Goal: Transaction & Acquisition: Purchase product/service

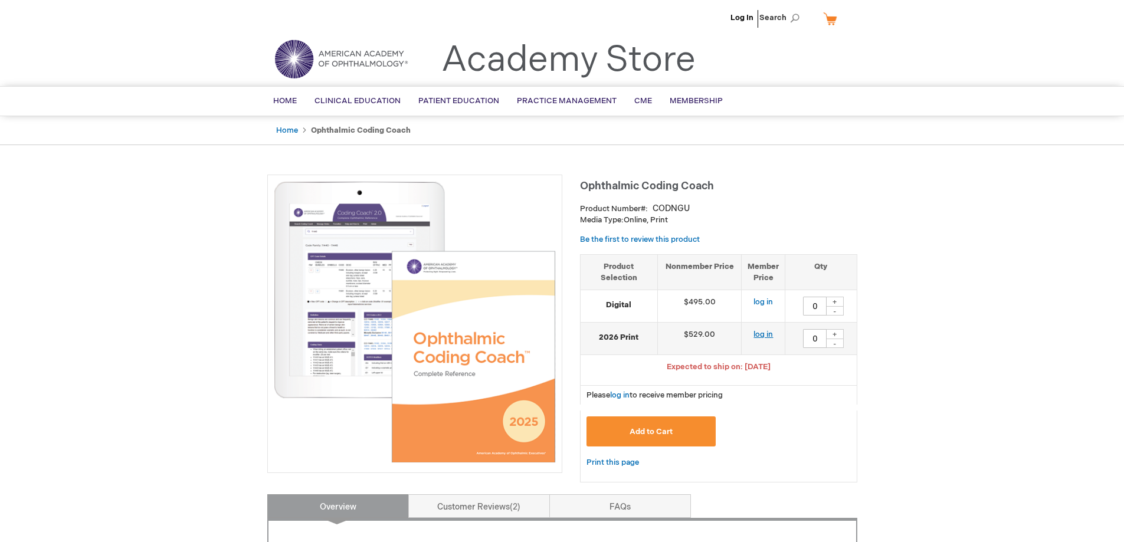
click at [762, 334] on link "log in" at bounding box center [762, 334] width 19 height 9
click at [834, 333] on div "+" at bounding box center [835, 334] width 18 height 10
type input "1"
click at [665, 431] on span "Add to Cart" at bounding box center [650, 431] width 43 height 9
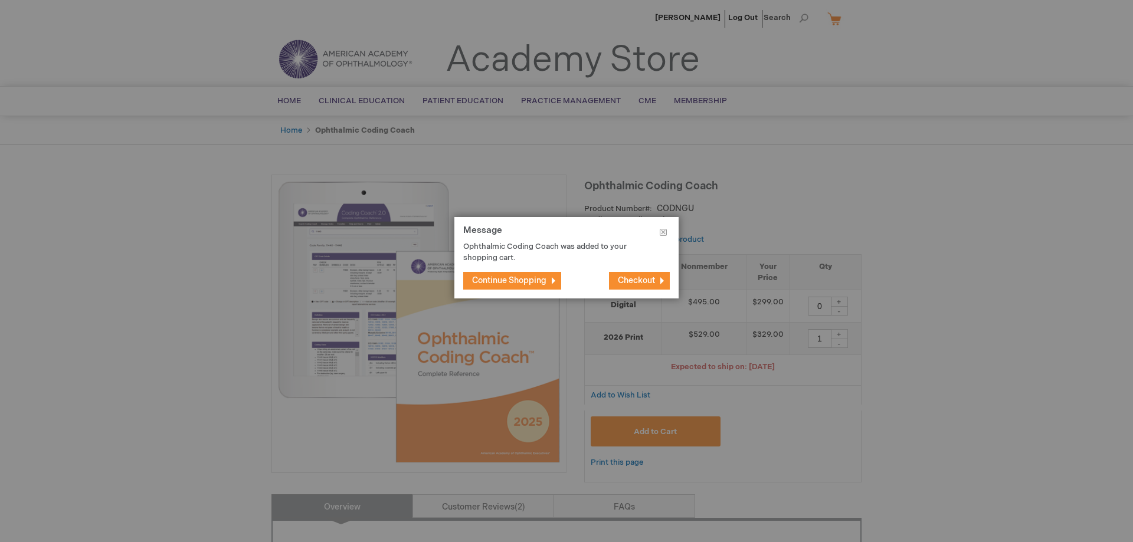
click at [624, 281] on span "Checkout" at bounding box center [636, 280] width 37 height 10
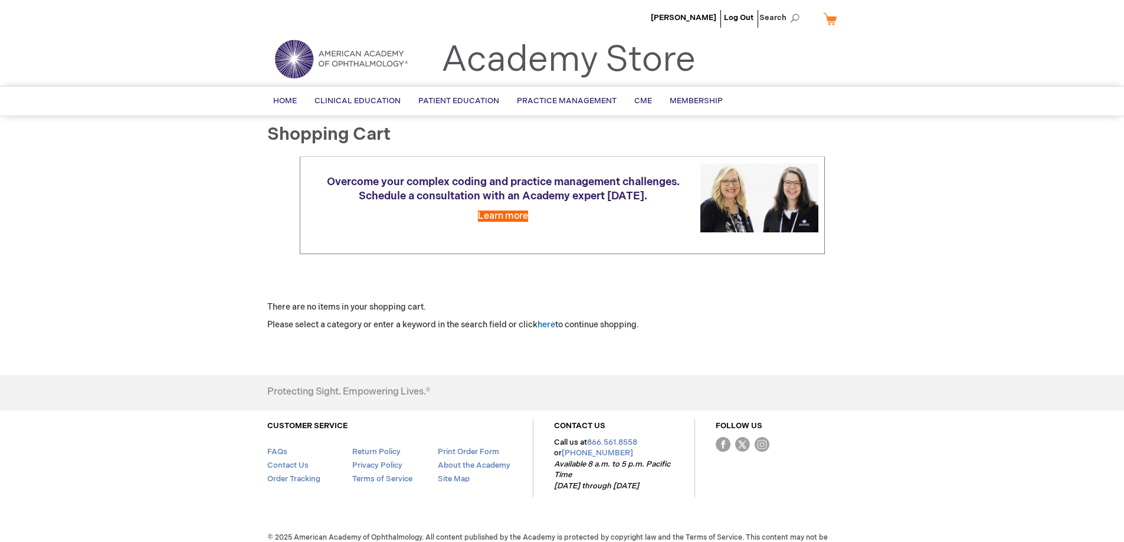
click at [827, 18] on link "My Cart" at bounding box center [835, 18] width 28 height 21
click at [731, 281] on div "Overcome your complex coding and practice management challenges. Schedule a con…" at bounding box center [562, 219] width 590 height 127
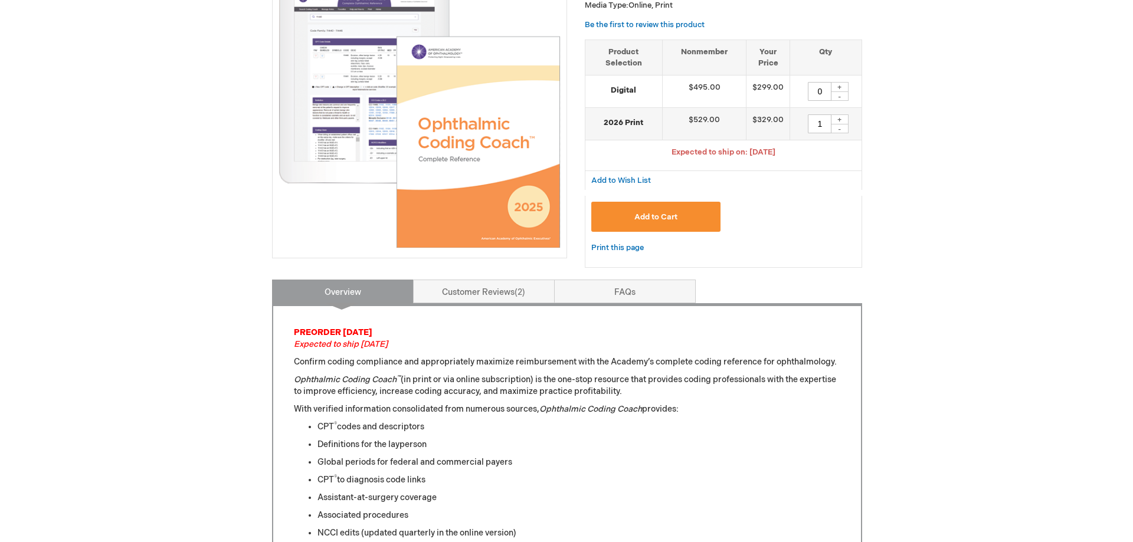
scroll to position [236, 0]
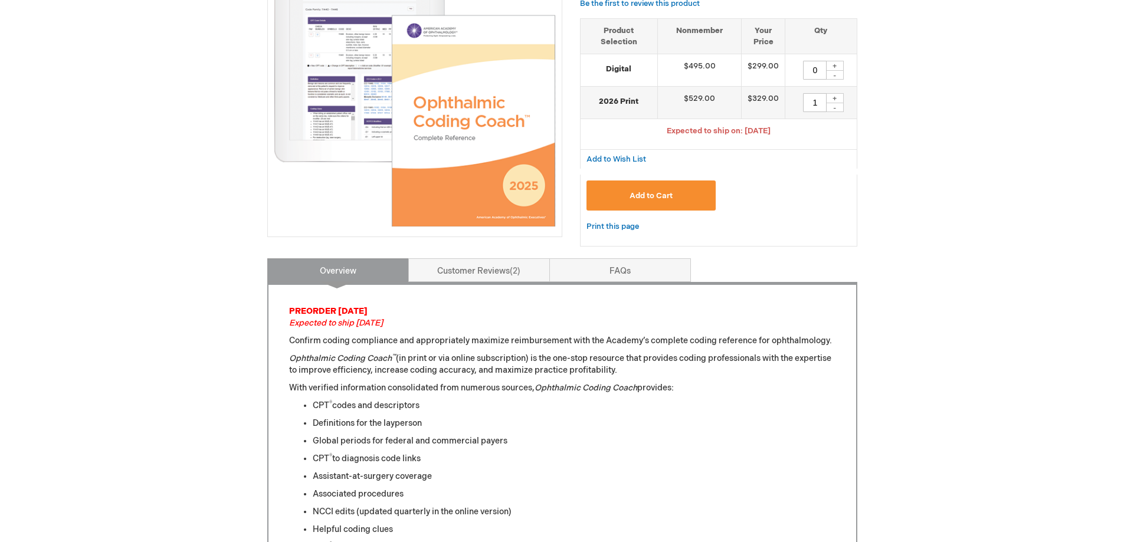
click at [671, 192] on span "Add to Cart" at bounding box center [650, 195] width 43 height 9
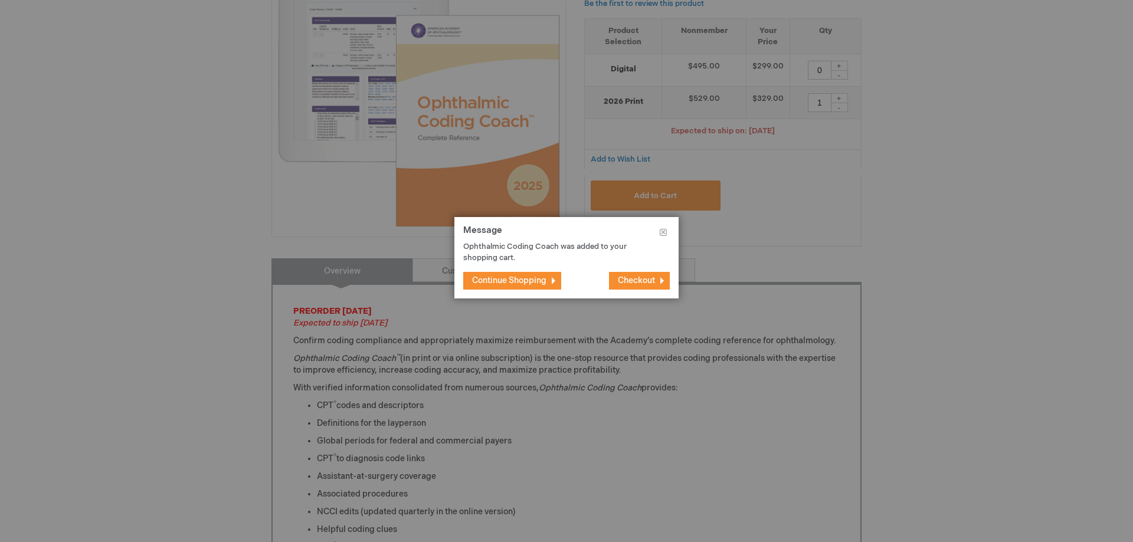
click at [651, 283] on span "Checkout" at bounding box center [636, 280] width 37 height 10
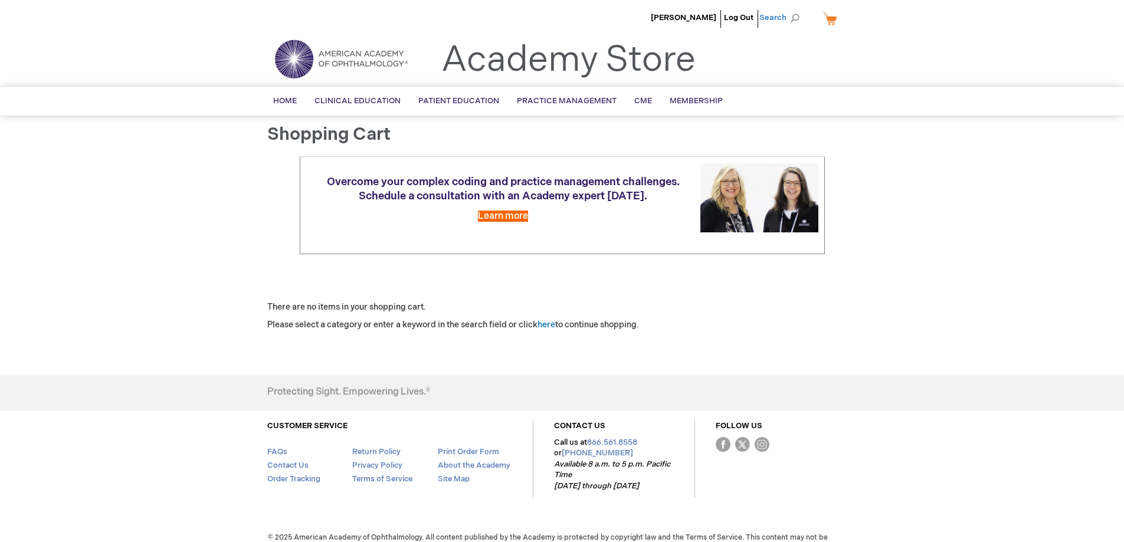
click at [774, 19] on span "Search" at bounding box center [781, 18] width 45 height 24
drag, startPoint x: 848, startPoint y: 71, endPoint x: 825, endPoint y: 68, distance: 22.6
click at [848, 71] on div "Toggle Nav Academy Store" at bounding box center [562, 63] width 608 height 45
click at [829, 17] on link "My Cart" at bounding box center [835, 18] width 28 height 21
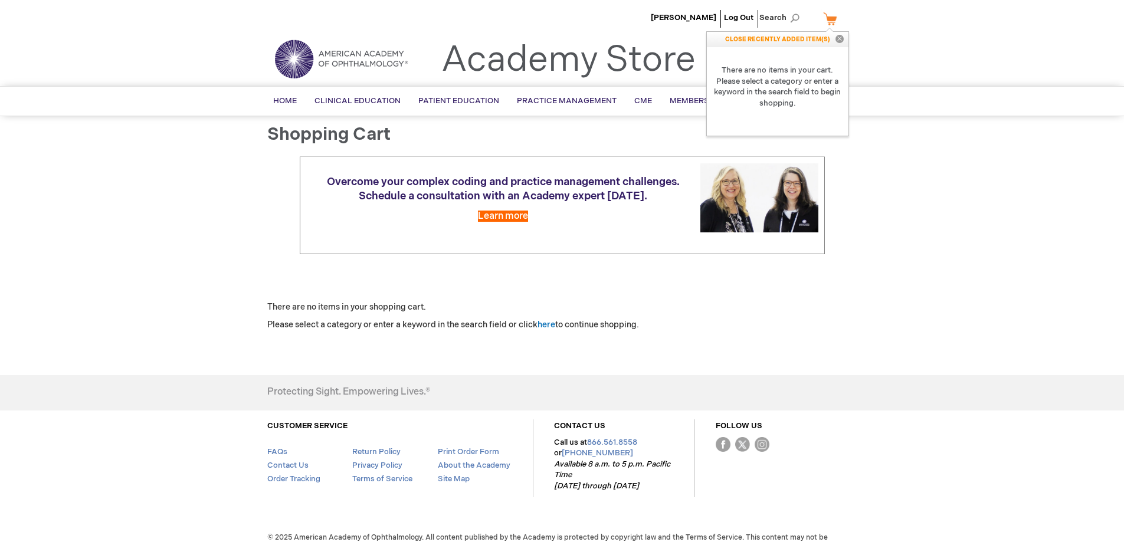
click at [826, 335] on div "Shopping Cart Overcome your complex coding and practice management challenges. …" at bounding box center [562, 242] width 590 height 235
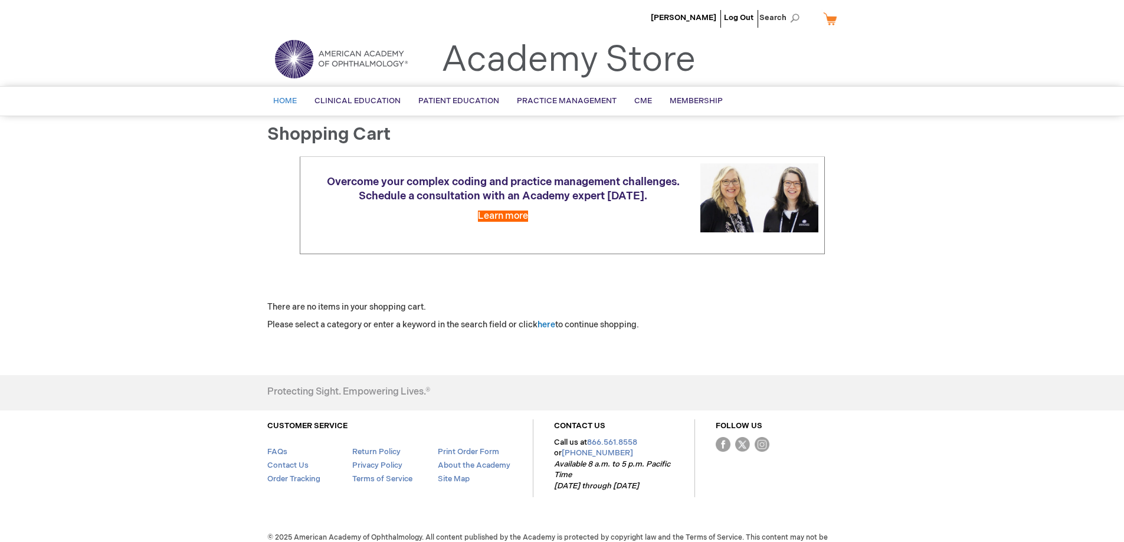
click at [284, 102] on span "Home" at bounding box center [285, 100] width 24 height 9
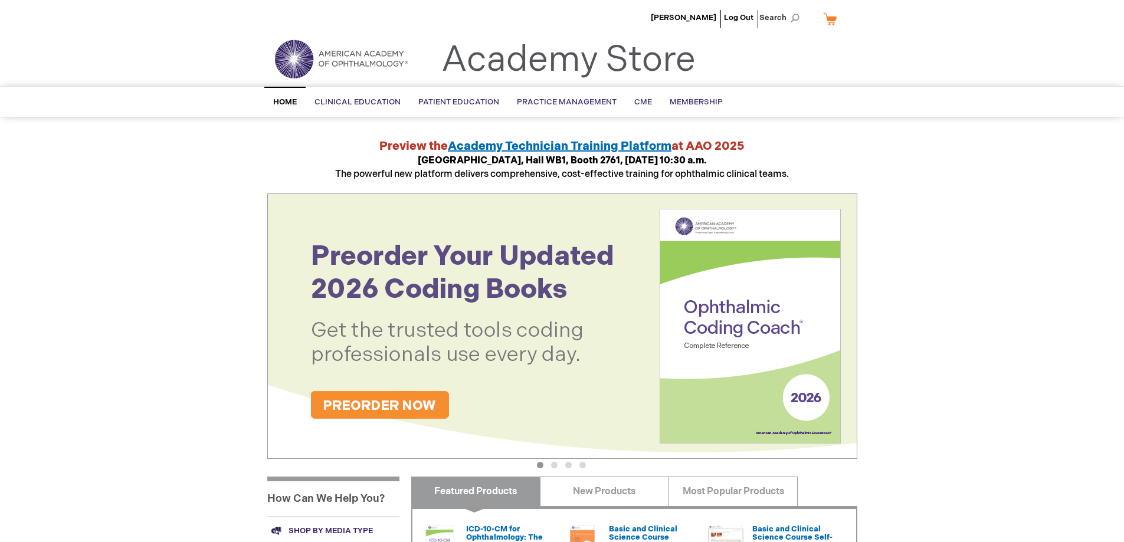
click at [411, 402] on img at bounding box center [562, 325] width 590 height 265
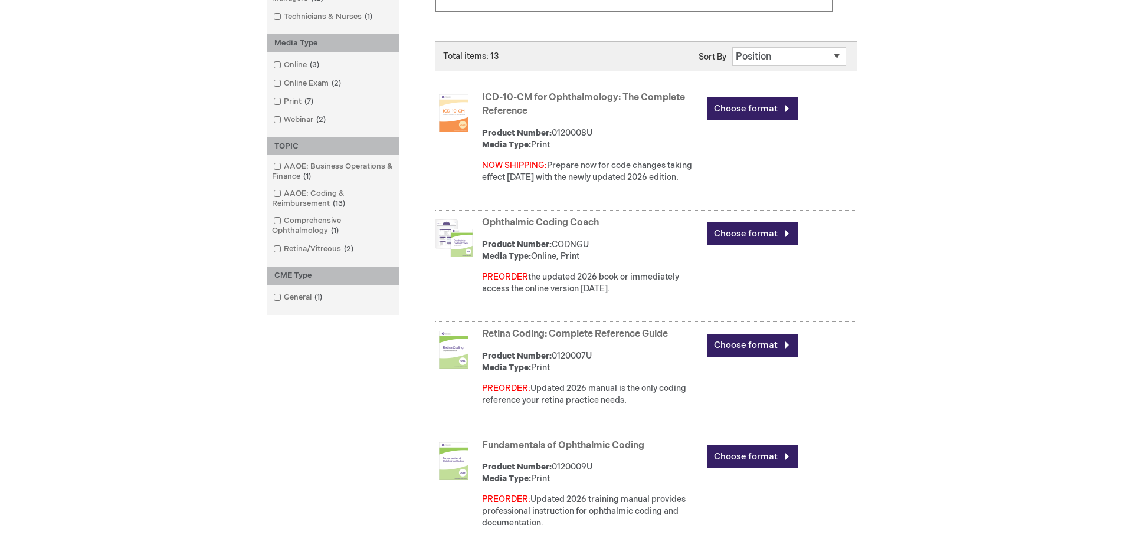
scroll to position [295, 0]
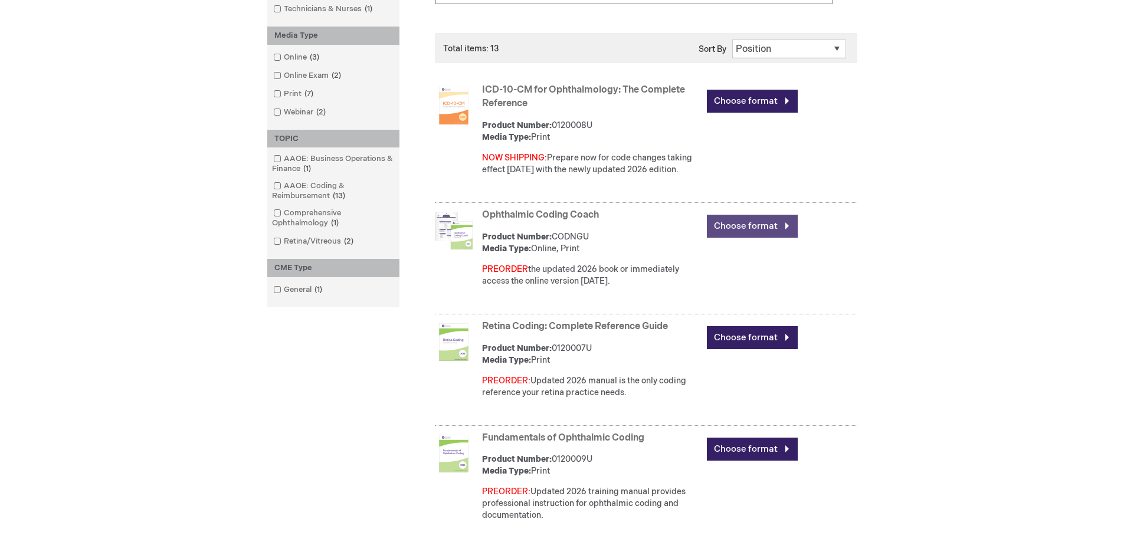
click at [747, 234] on link "Choose format" at bounding box center [752, 226] width 91 height 23
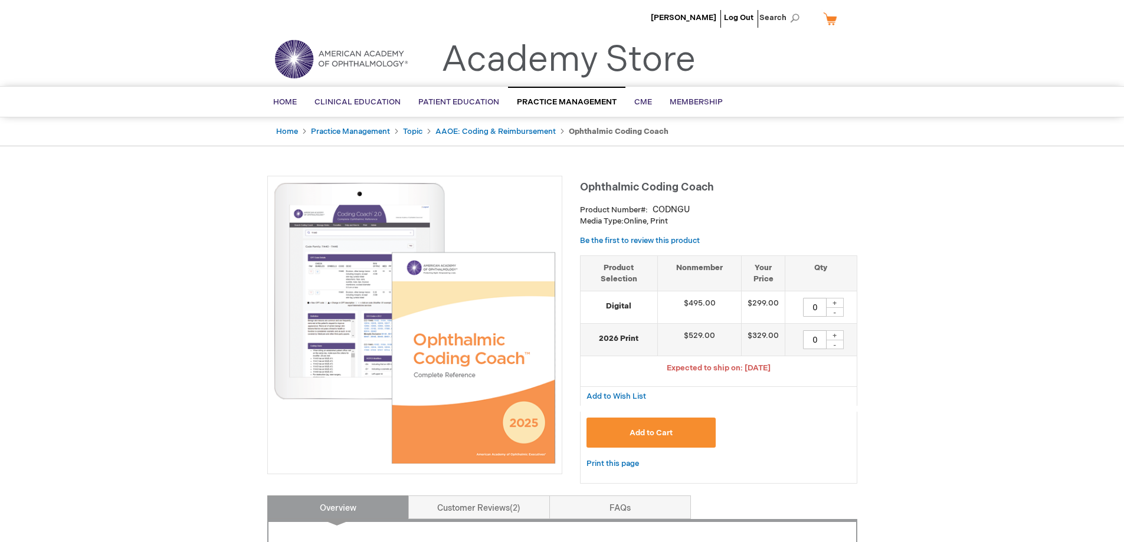
click at [832, 335] on div "+" at bounding box center [835, 335] width 18 height 10
type input "1"
click at [813, 437] on div "Add to Cart" at bounding box center [718, 437] width 264 height 39
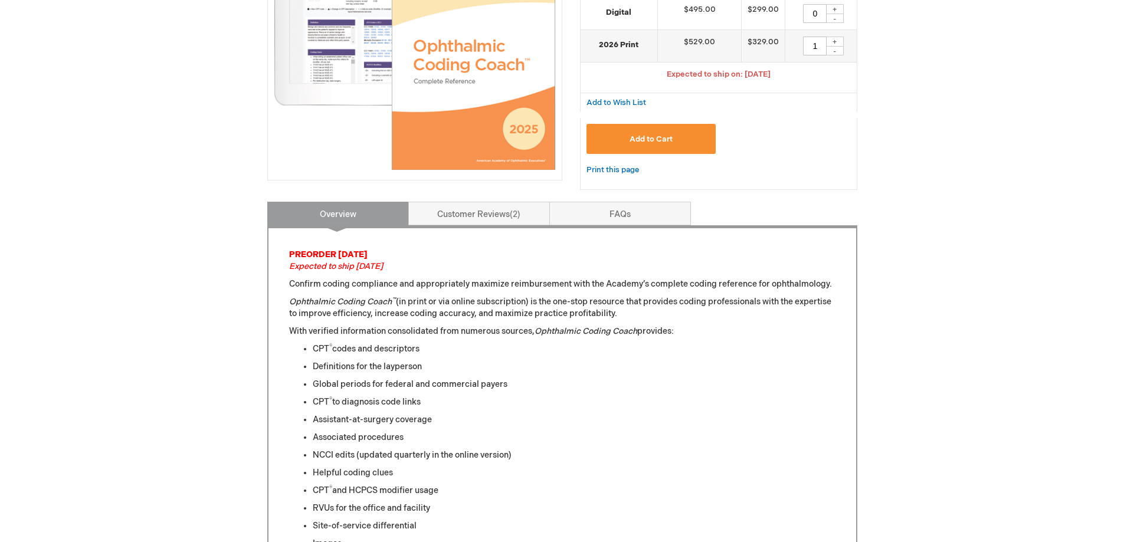
scroll to position [295, 0]
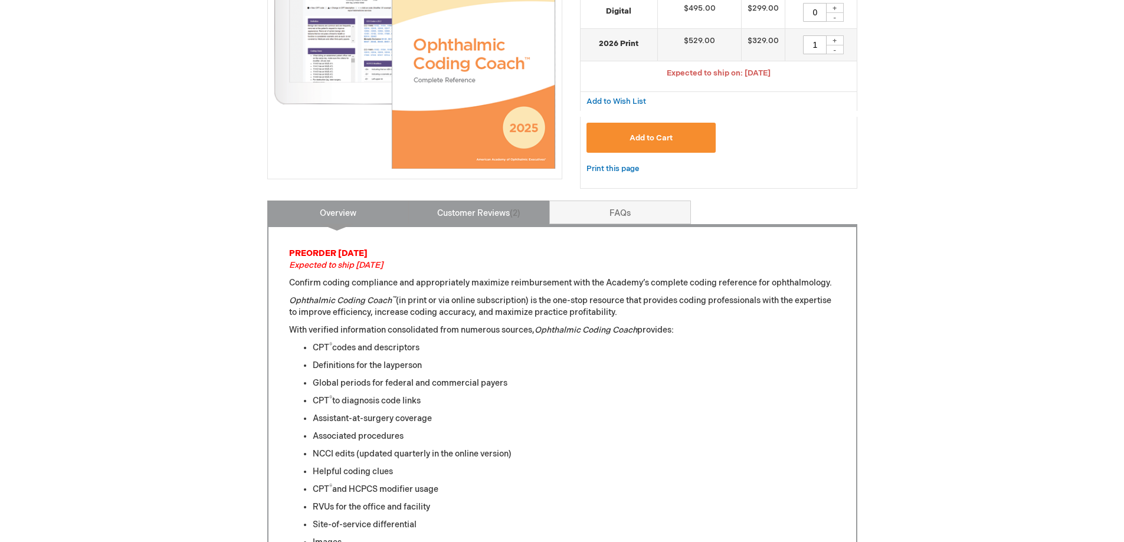
click at [477, 211] on link "Customer Reviews 2" at bounding box center [479, 213] width 142 height 24
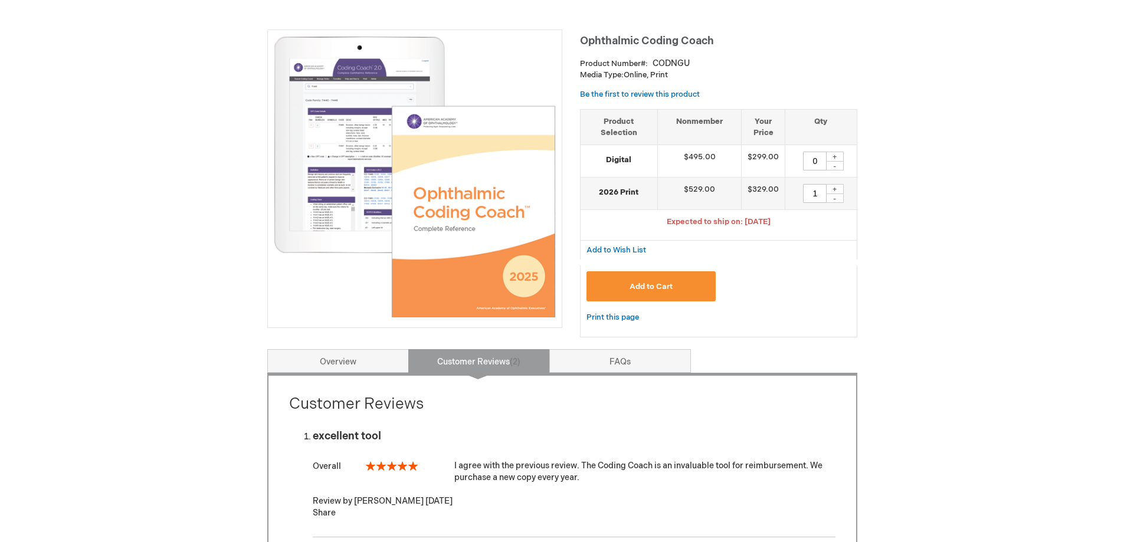
scroll to position [177, 0]
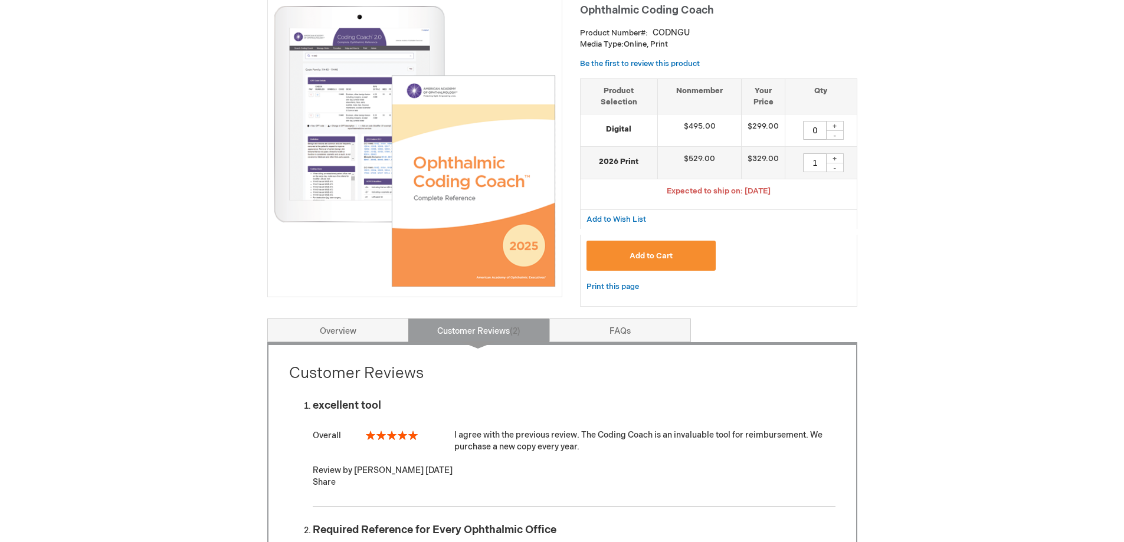
click at [688, 255] on button "Add to Cart" at bounding box center [651, 256] width 130 height 30
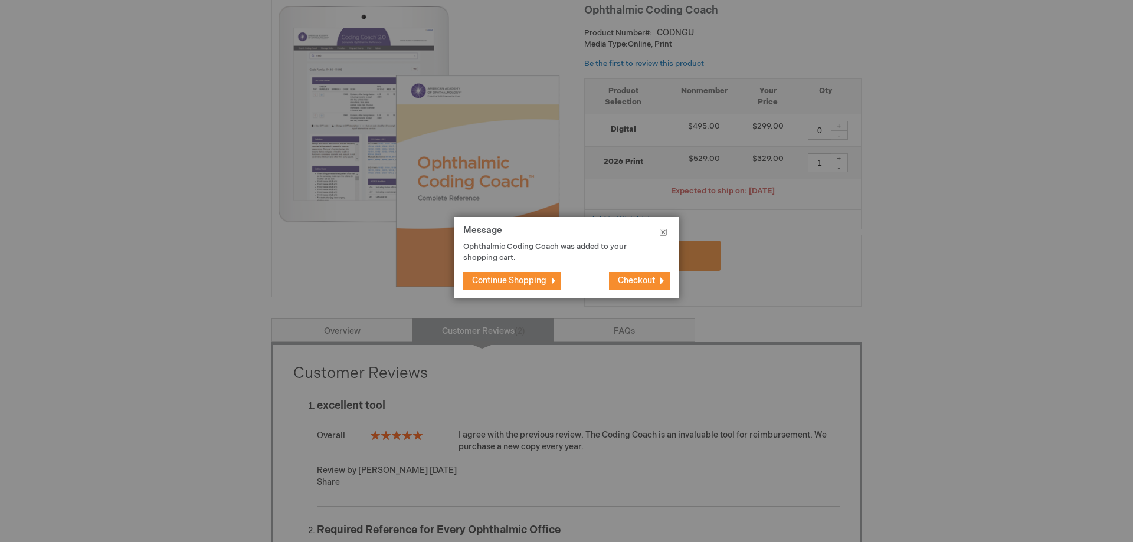
click at [662, 231] on button "Close" at bounding box center [663, 234] width 31 height 35
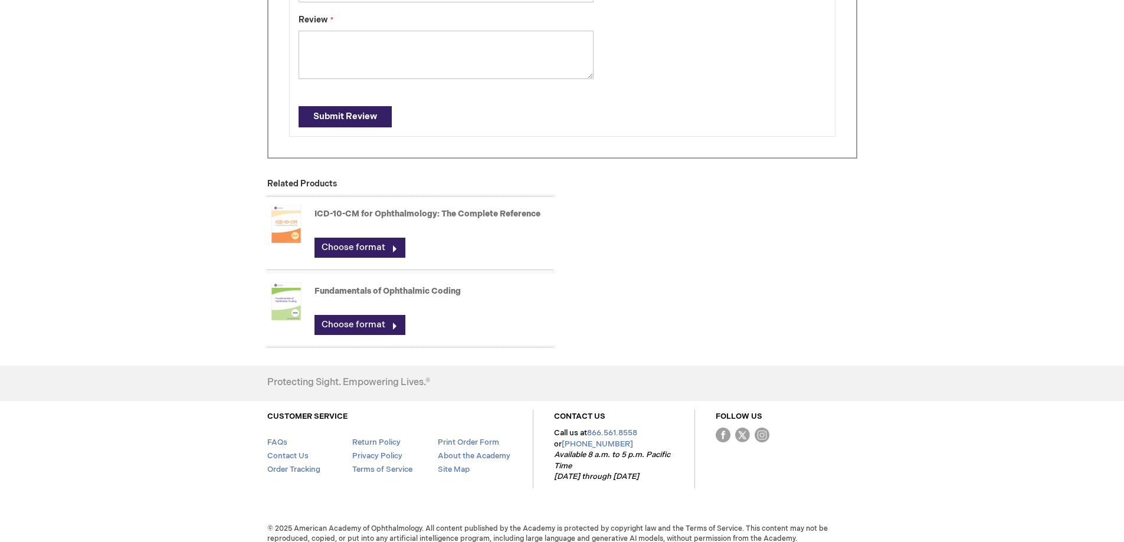
scroll to position [1083, 0]
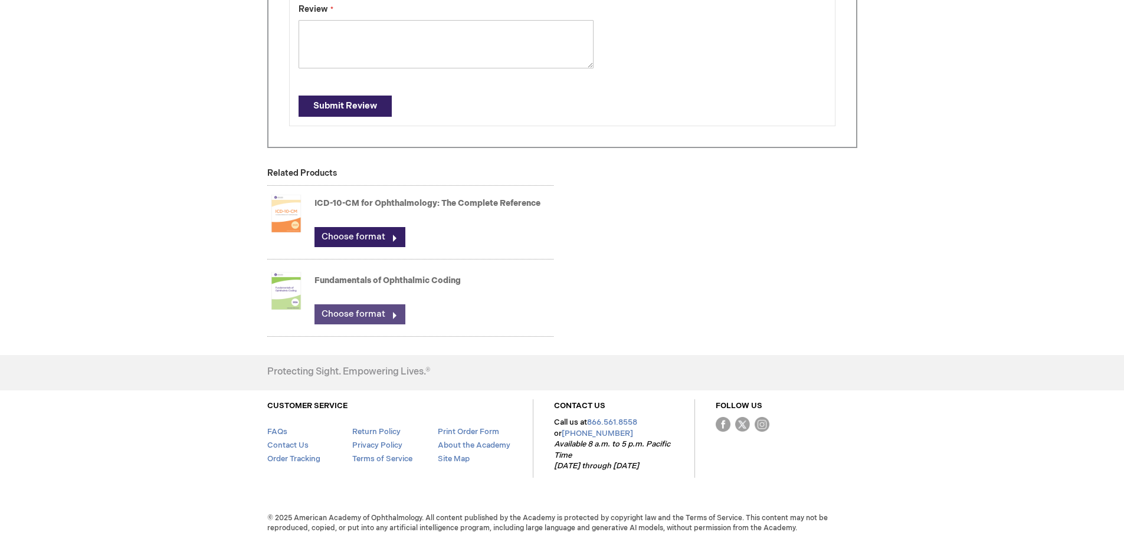
click at [347, 313] on link "Choose format" at bounding box center [359, 314] width 91 height 20
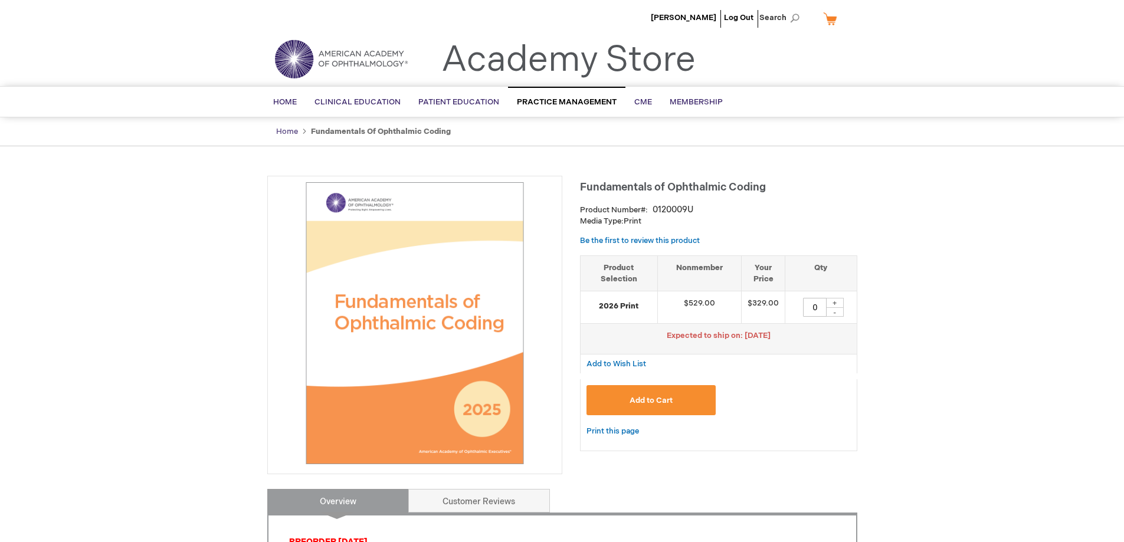
click at [279, 131] on link "Home" at bounding box center [287, 131] width 22 height 9
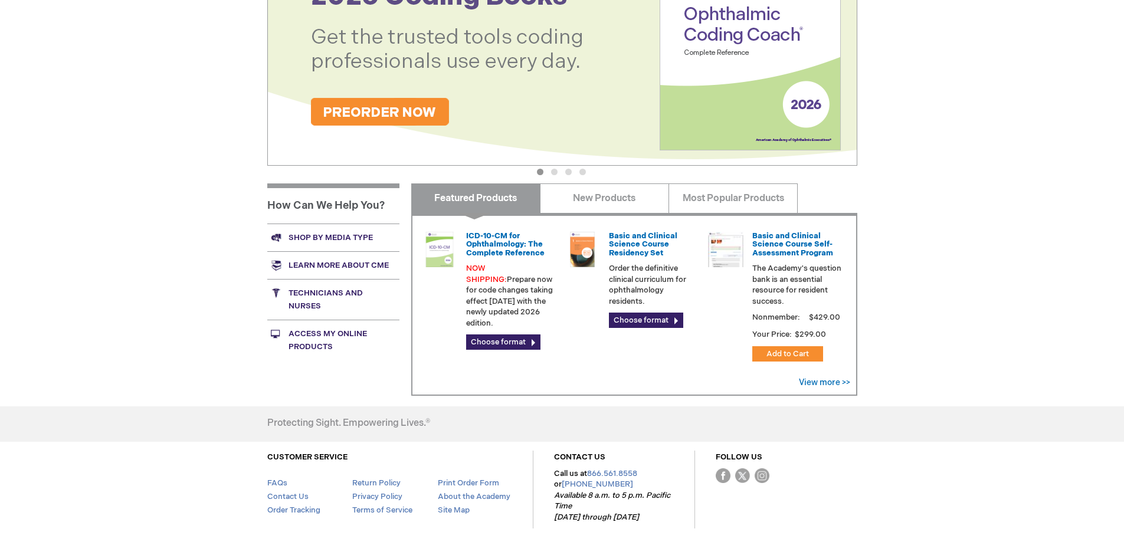
scroll to position [295, 0]
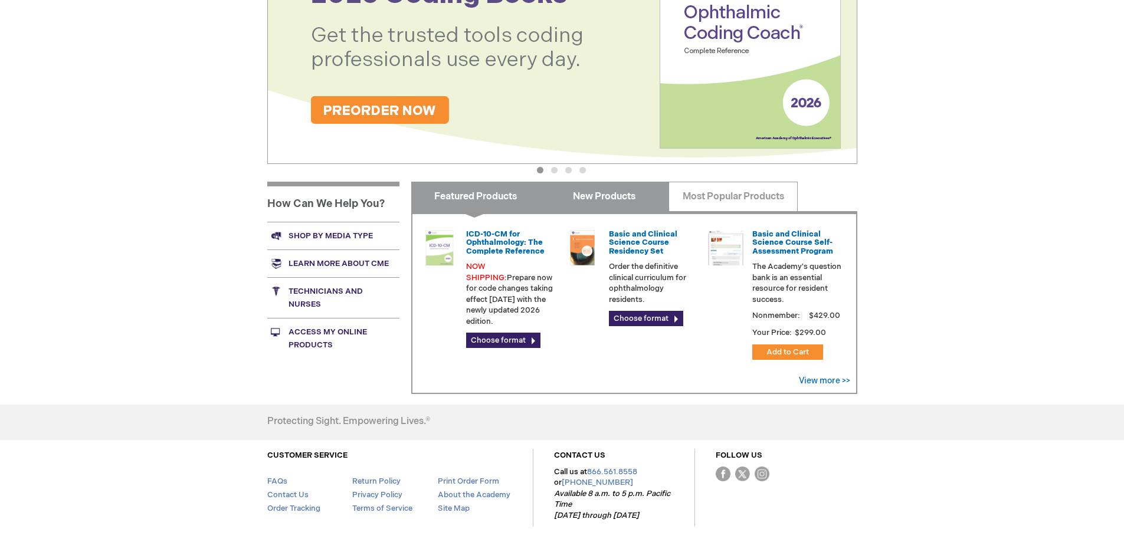
click at [622, 201] on link "New Products" at bounding box center [604, 196] width 129 height 29
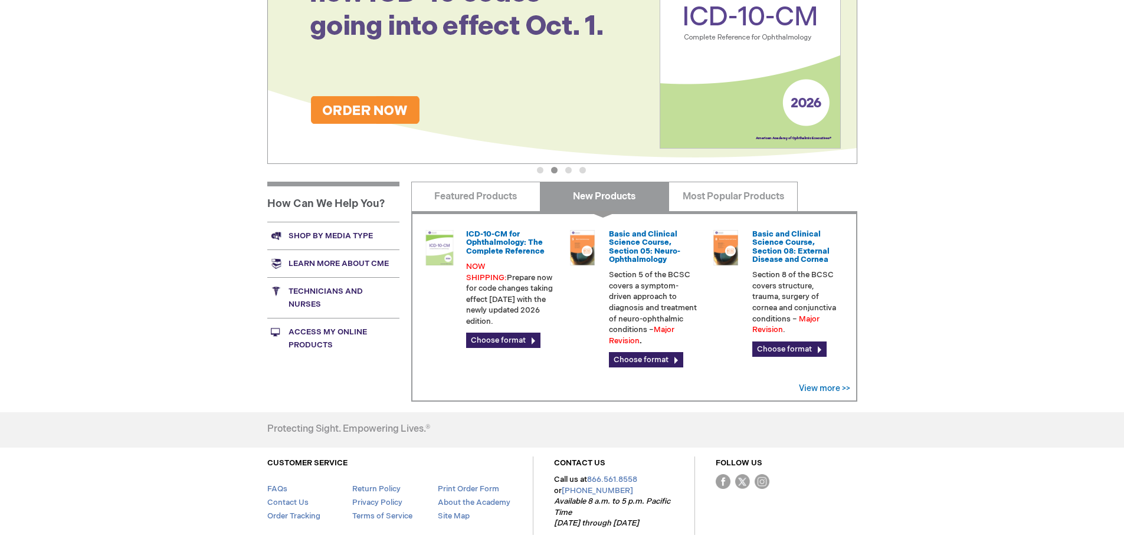
drag, startPoint x: 364, startPoint y: 246, endPoint x: 355, endPoint y: 265, distance: 21.6
click at [363, 247] on link "Shop by media type" at bounding box center [333, 236] width 132 height 28
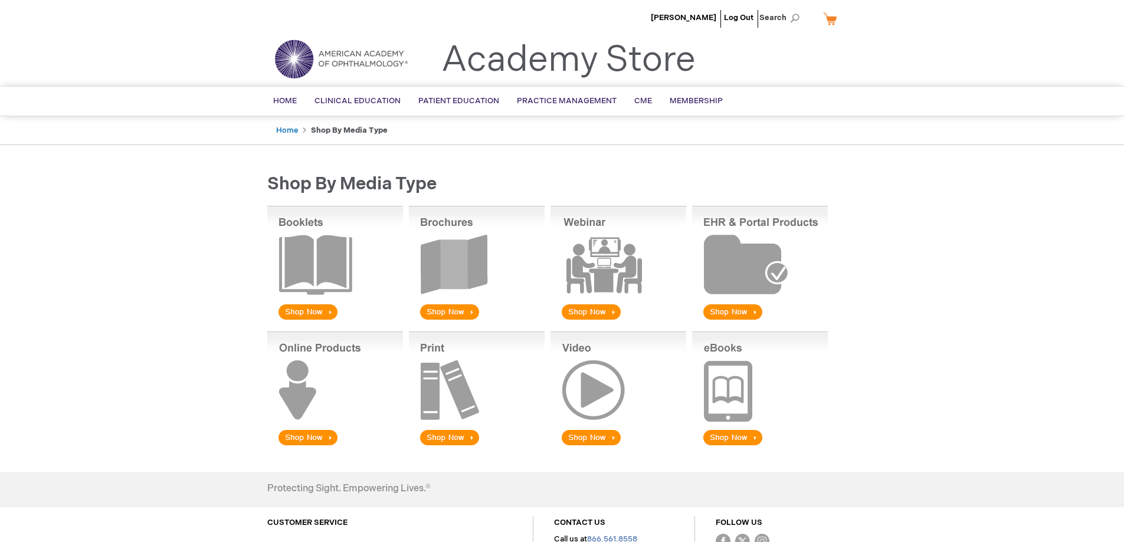
click at [834, 21] on link "My Cart" at bounding box center [835, 18] width 28 height 21
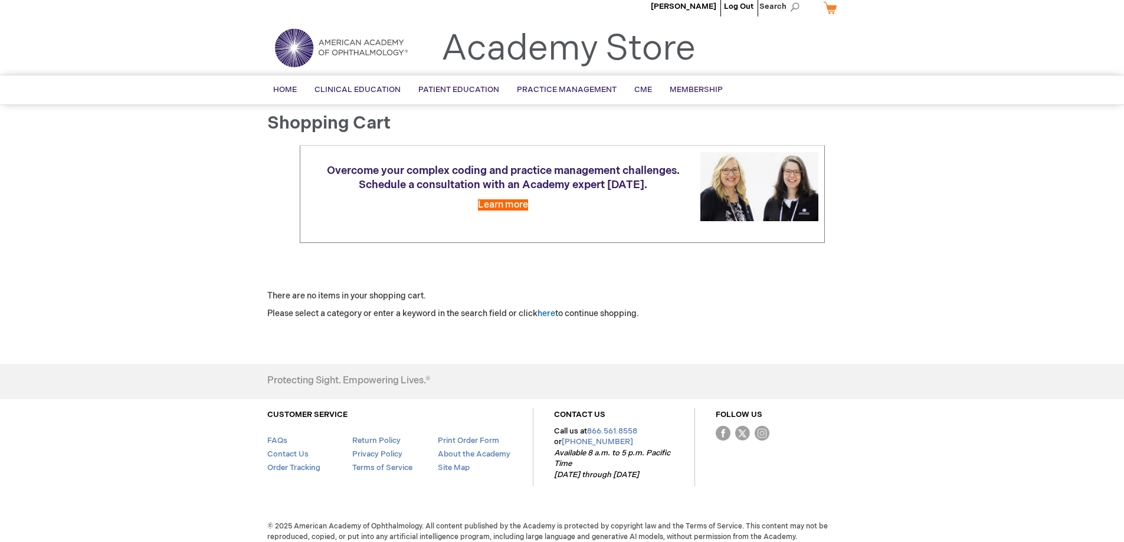
scroll to position [20, 0]
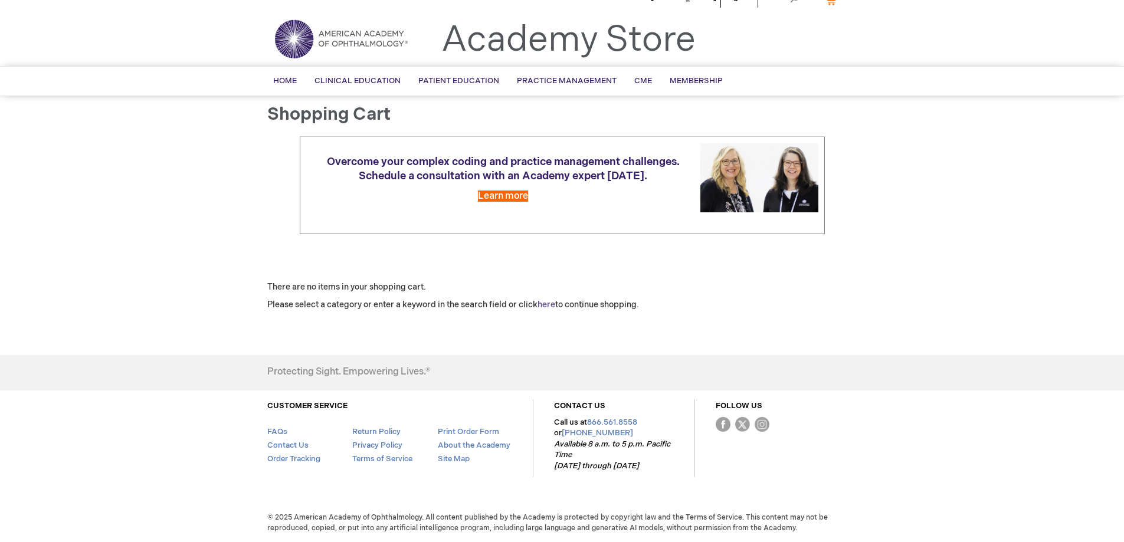
click at [546, 304] on link "here" at bounding box center [546, 305] width 18 height 10
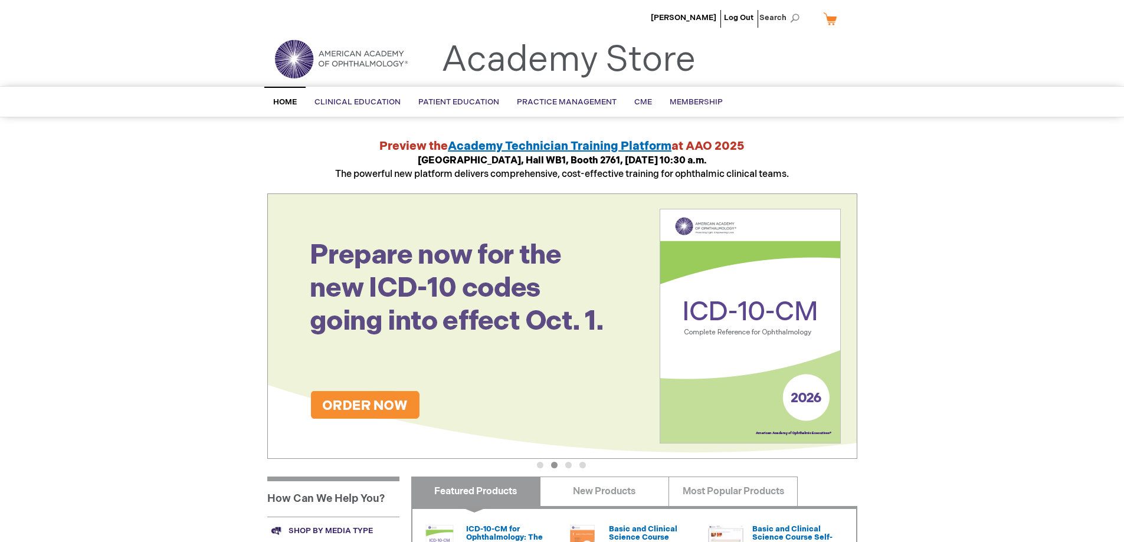
click at [828, 17] on link "My Cart" at bounding box center [835, 18] width 28 height 21
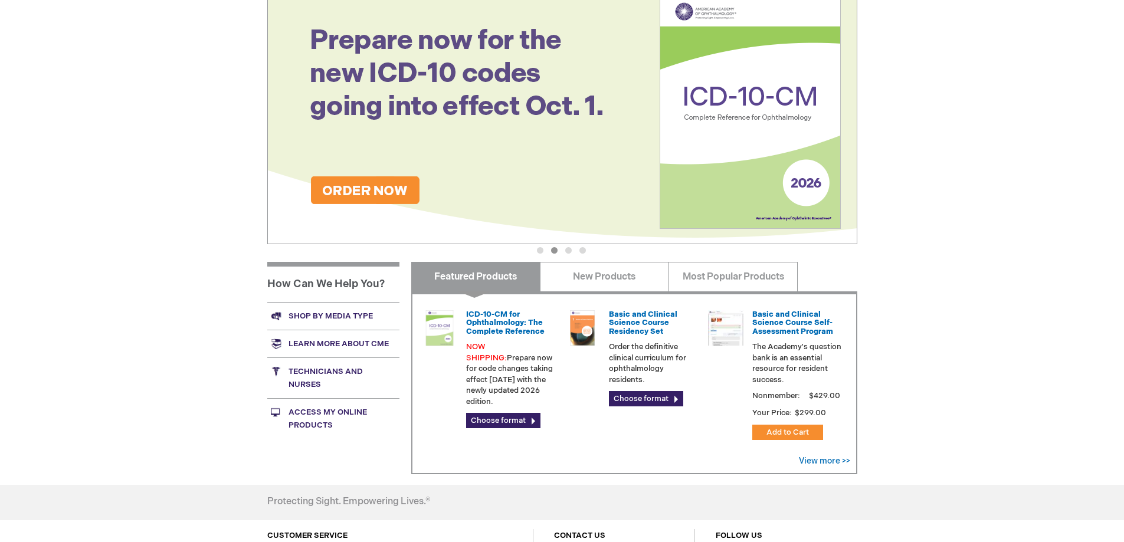
scroll to position [118, 0]
